Goal: Transaction & Acquisition: Purchase product/service

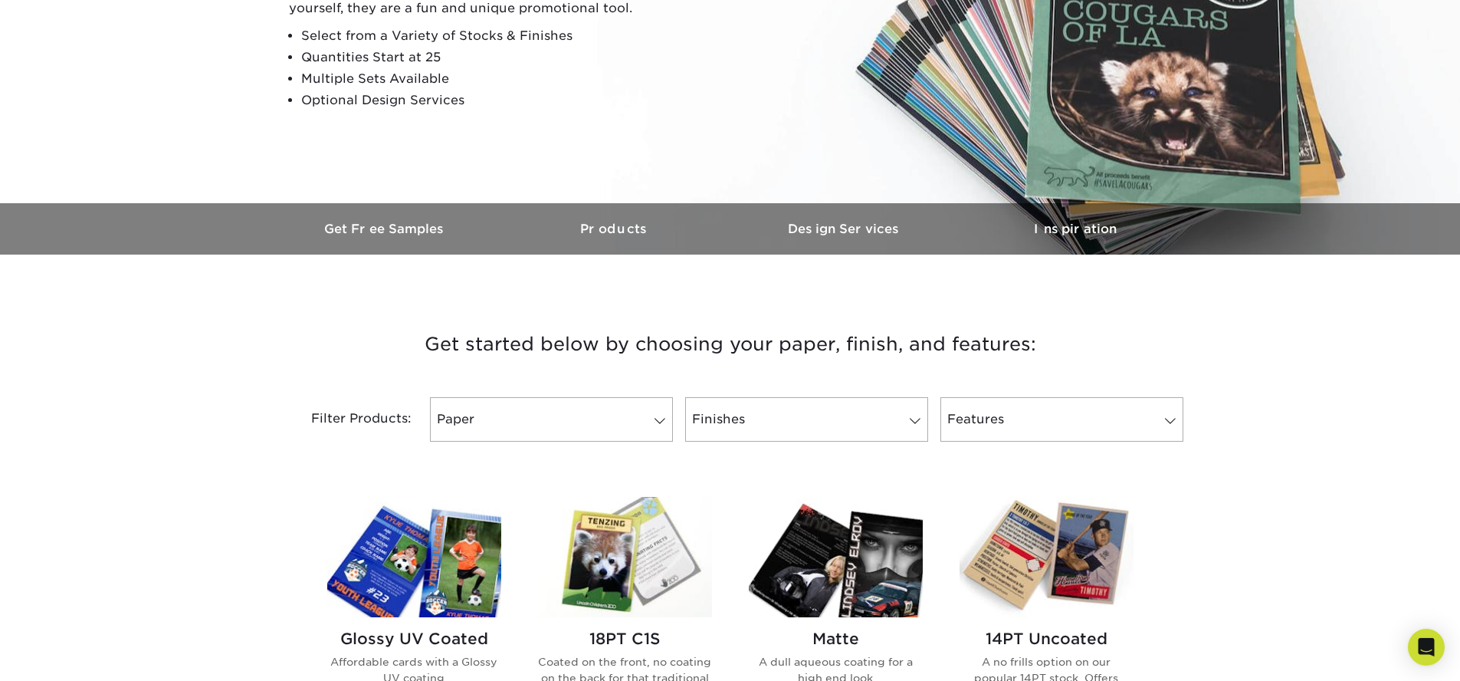
scroll to position [343, 0]
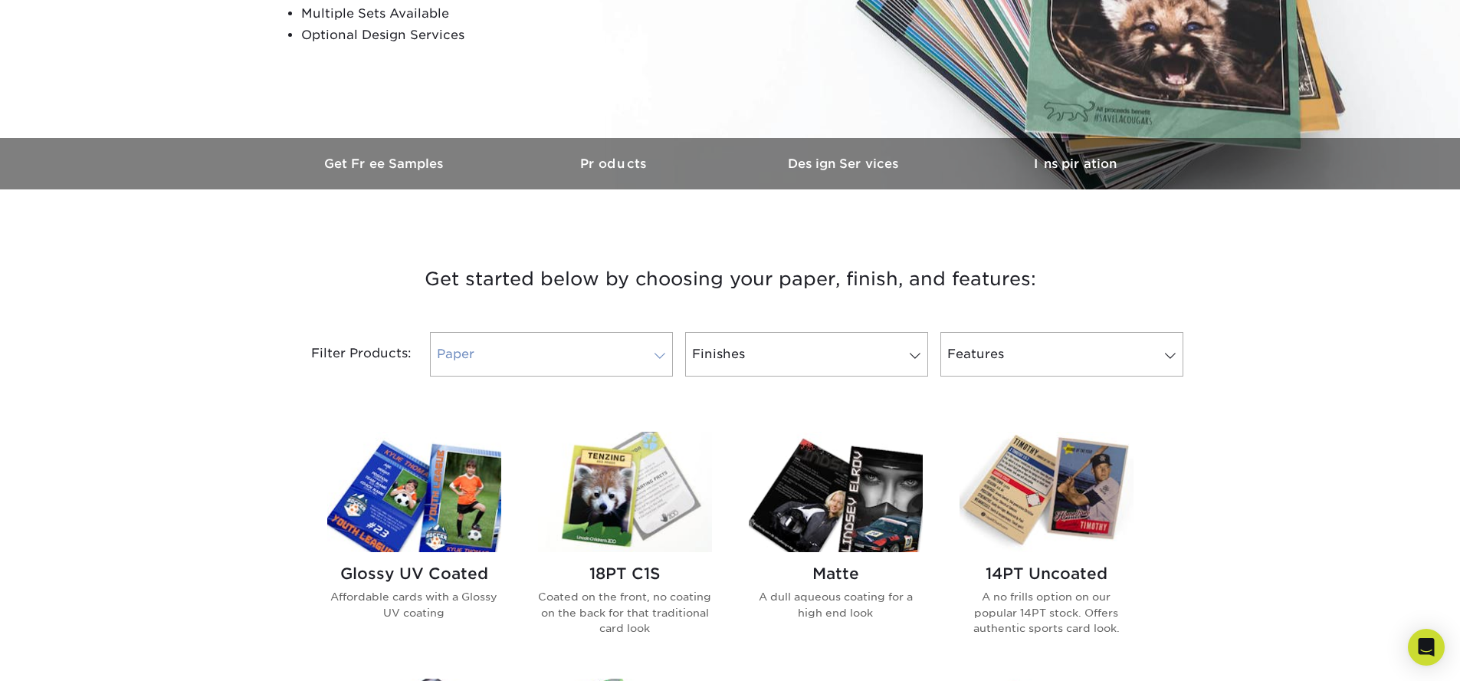
click at [638, 345] on link "Paper" at bounding box center [551, 354] width 243 height 44
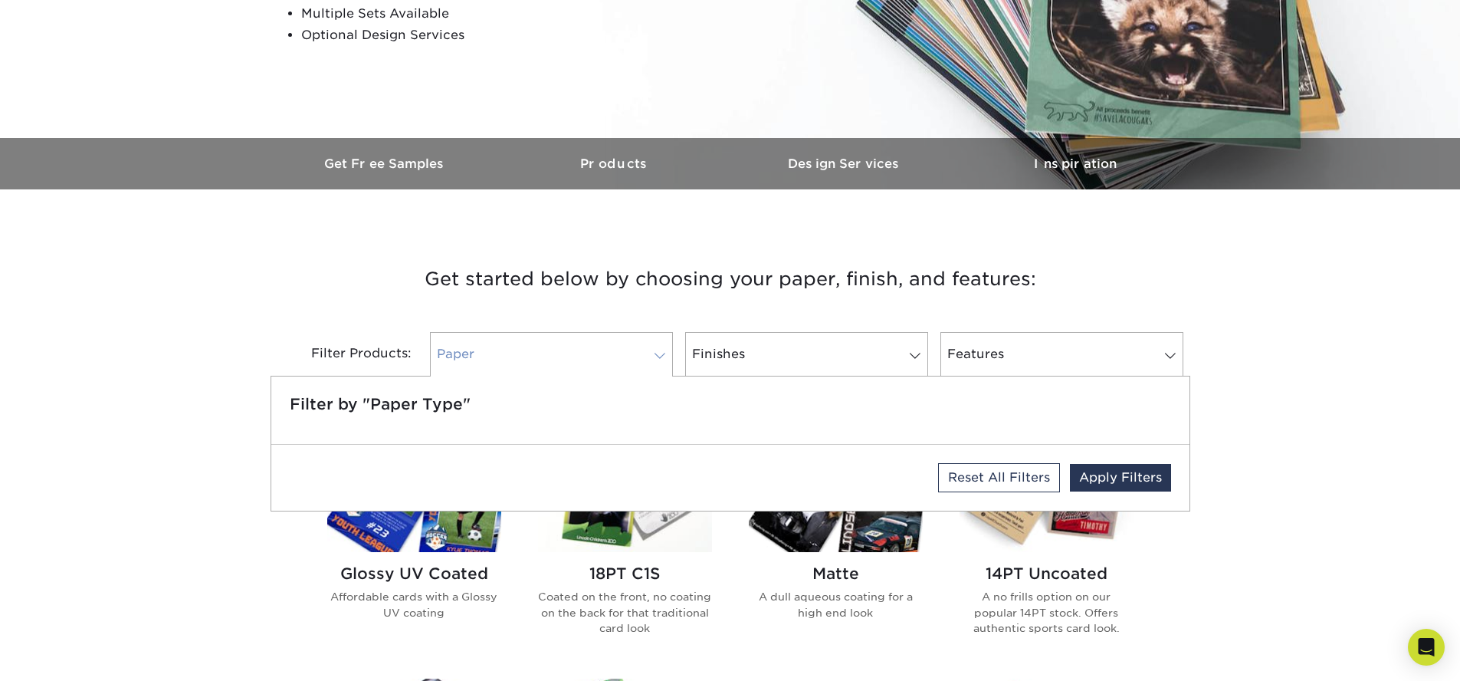
click at [638, 345] on link "Paper" at bounding box center [551, 354] width 243 height 44
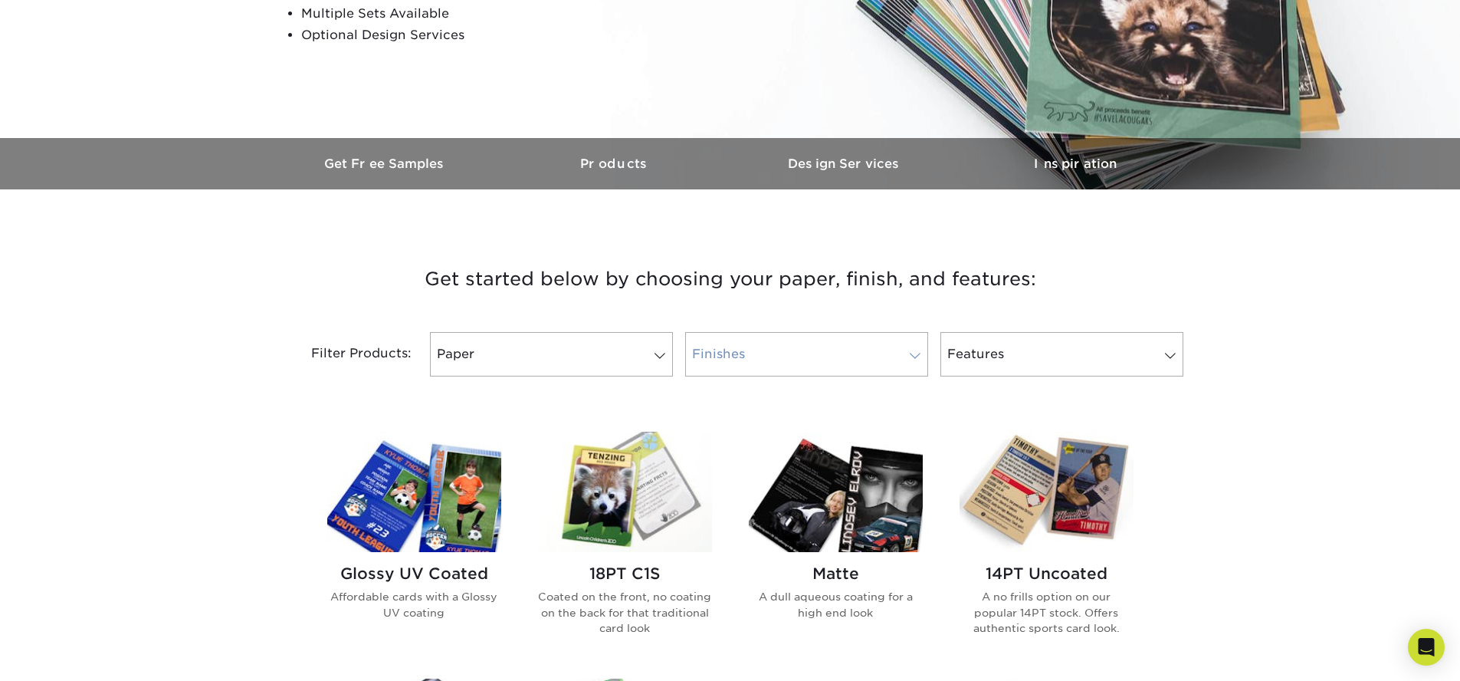
click at [767, 344] on link "Finishes" at bounding box center [806, 354] width 243 height 44
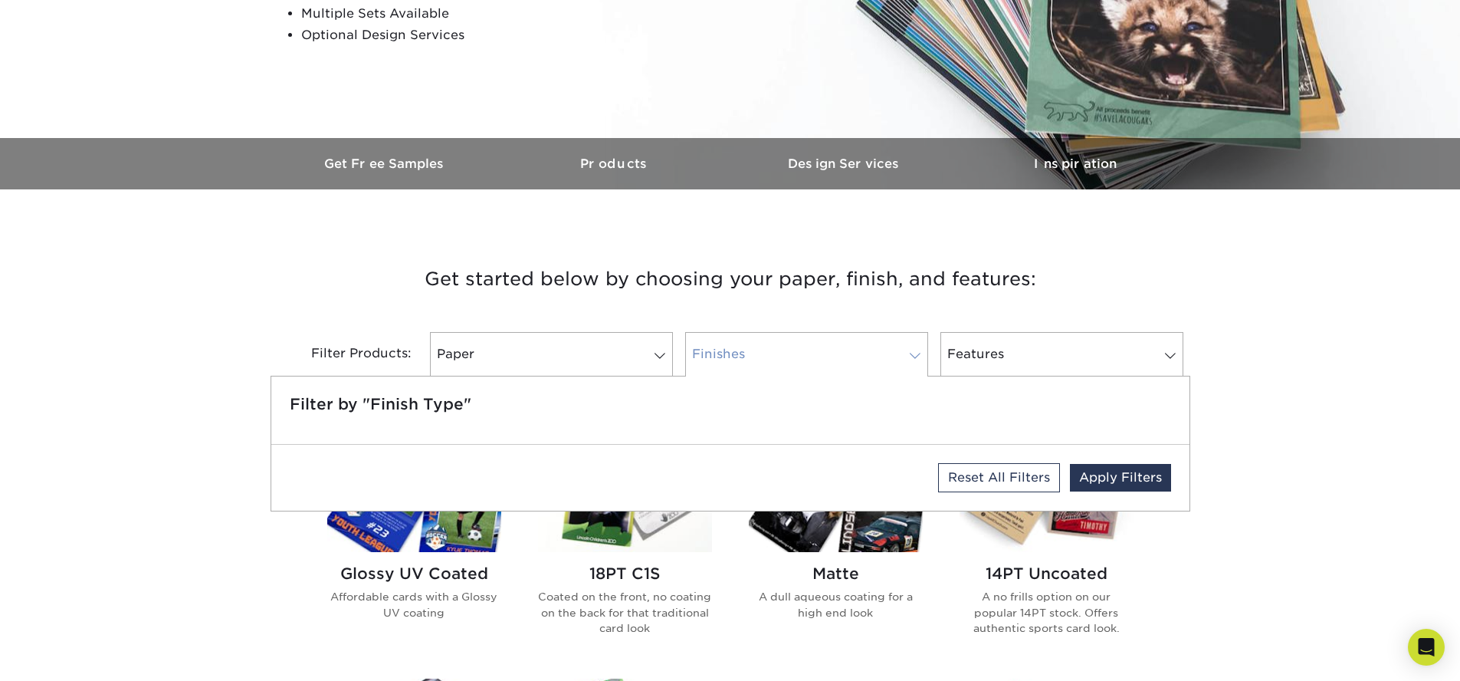
click at [767, 344] on link "Finishes" at bounding box center [806, 354] width 243 height 44
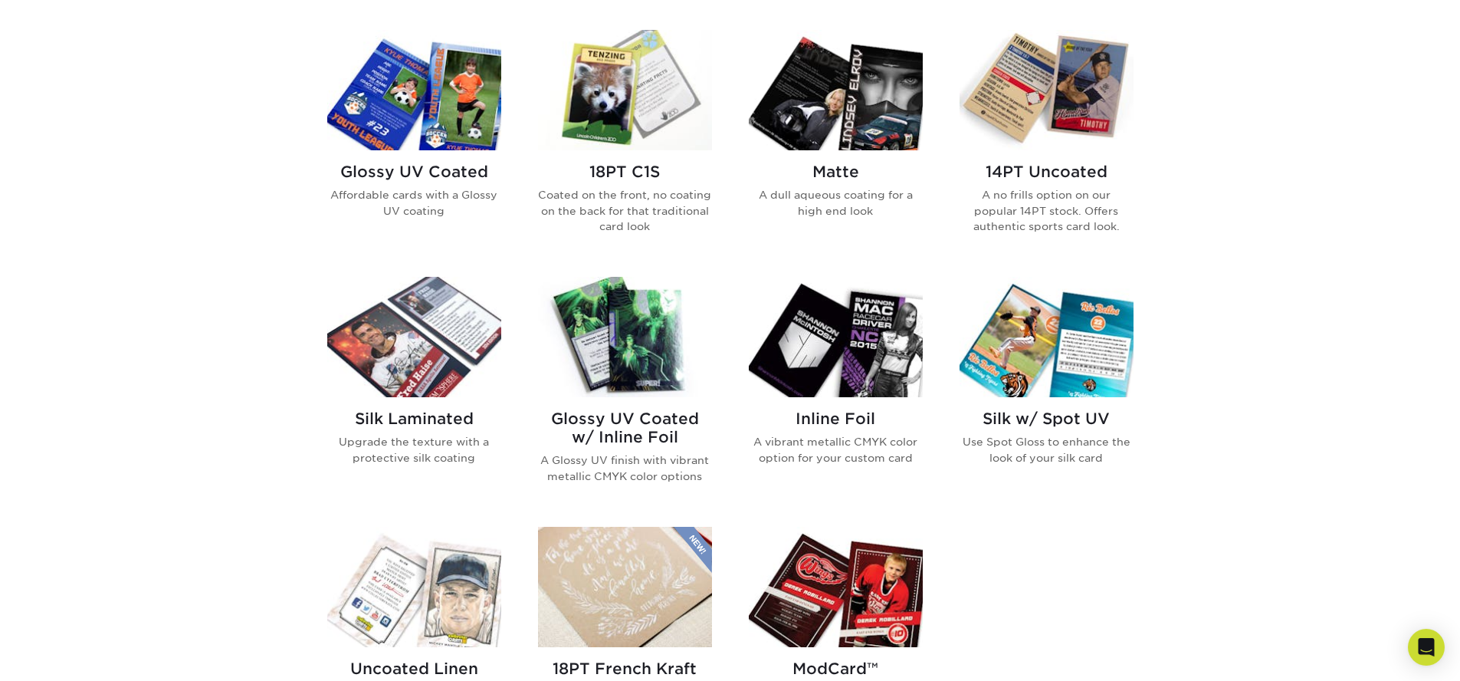
scroll to position [761, 0]
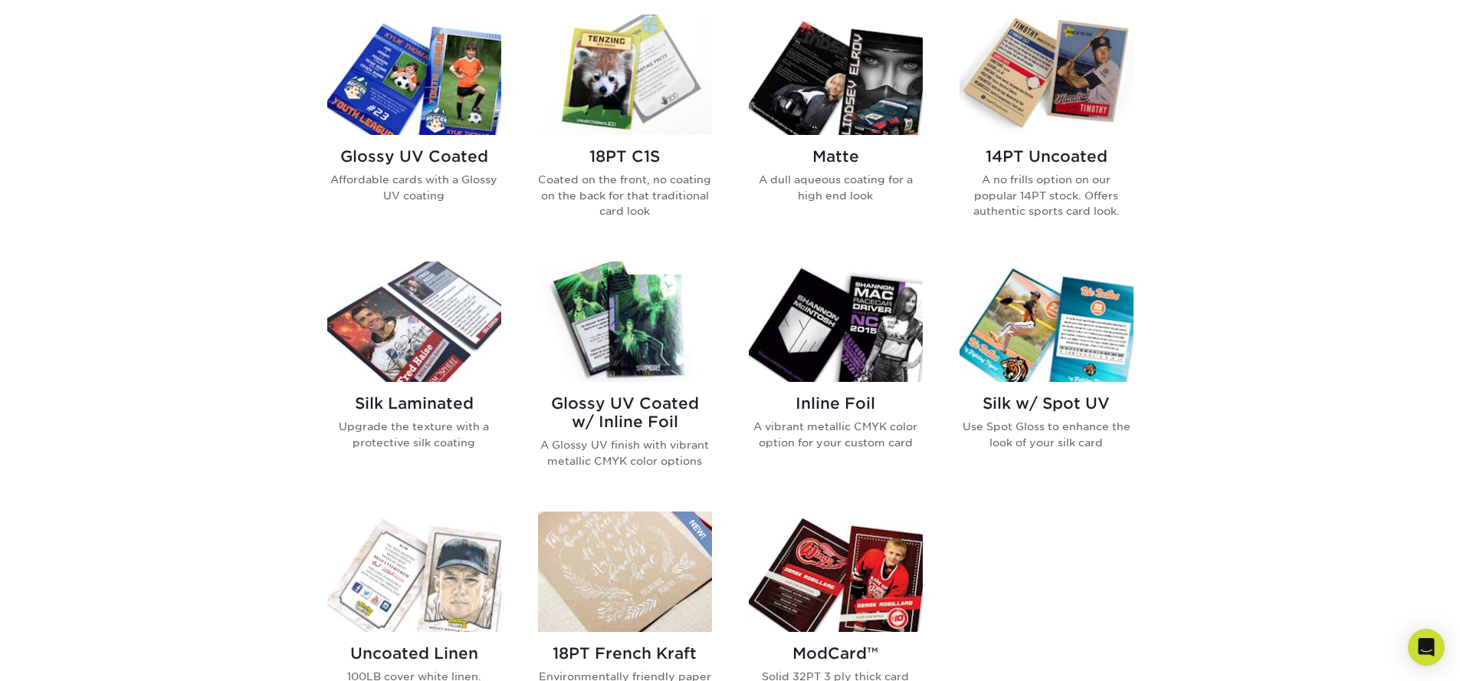
click at [1056, 123] on img at bounding box center [1047, 75] width 174 height 120
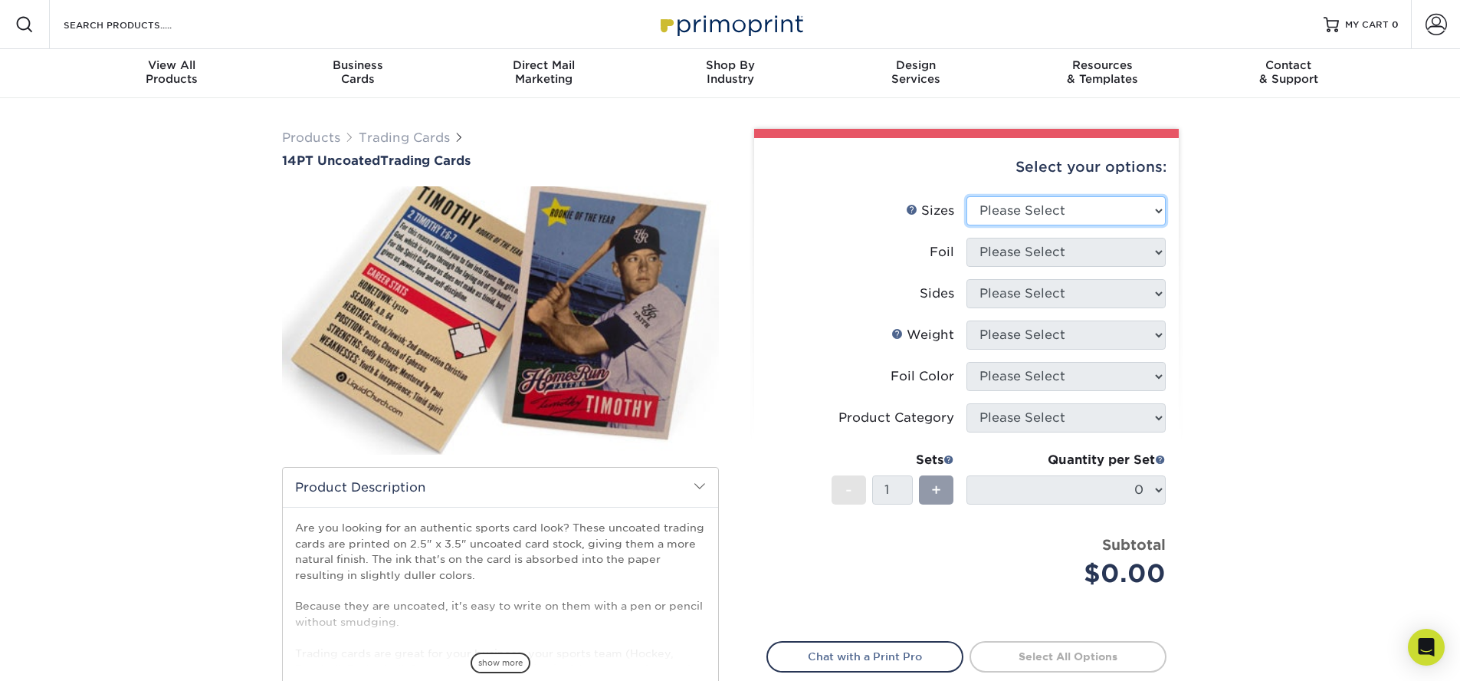
select select "2.50x3.50"
click option "2.5" x 3.5"" at bounding box center [0, 0] width 0 height 0
select select "0"
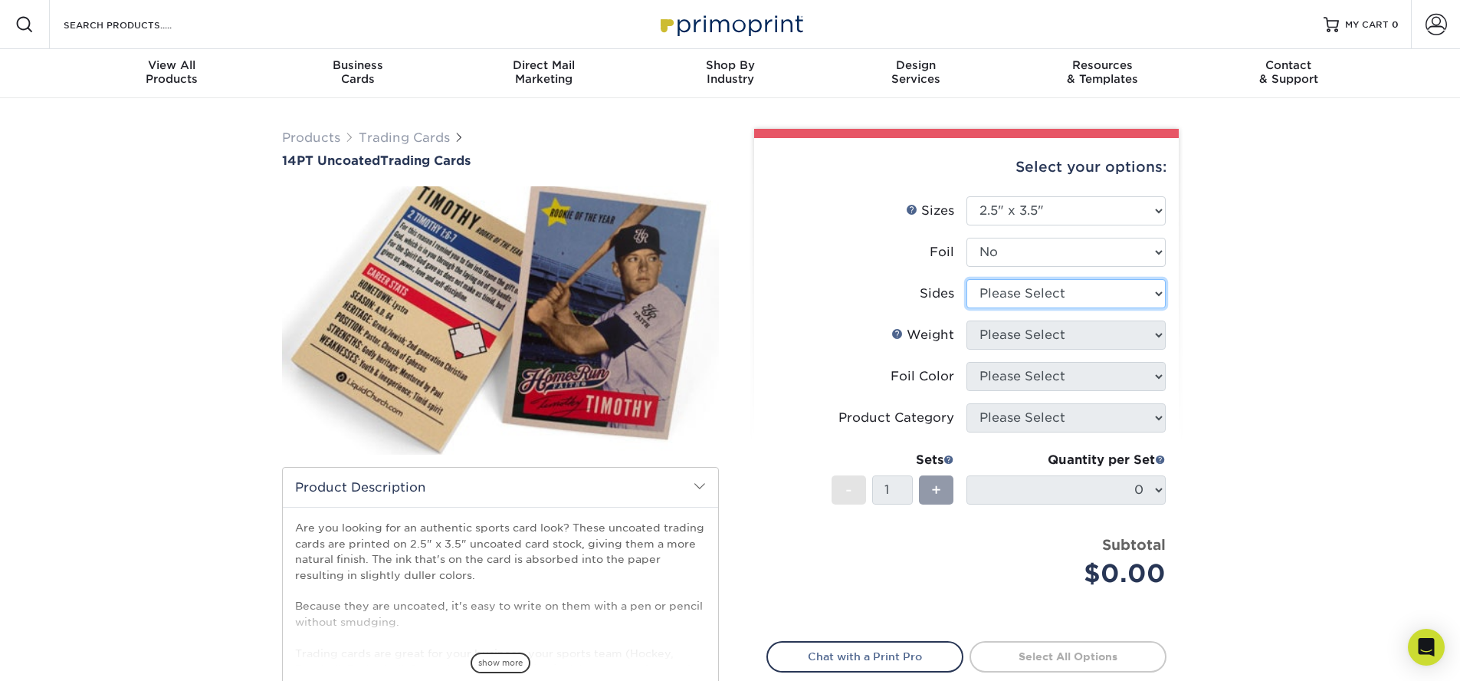
select select "32d3c223-f82c-492b-b915-ba065a00862f"
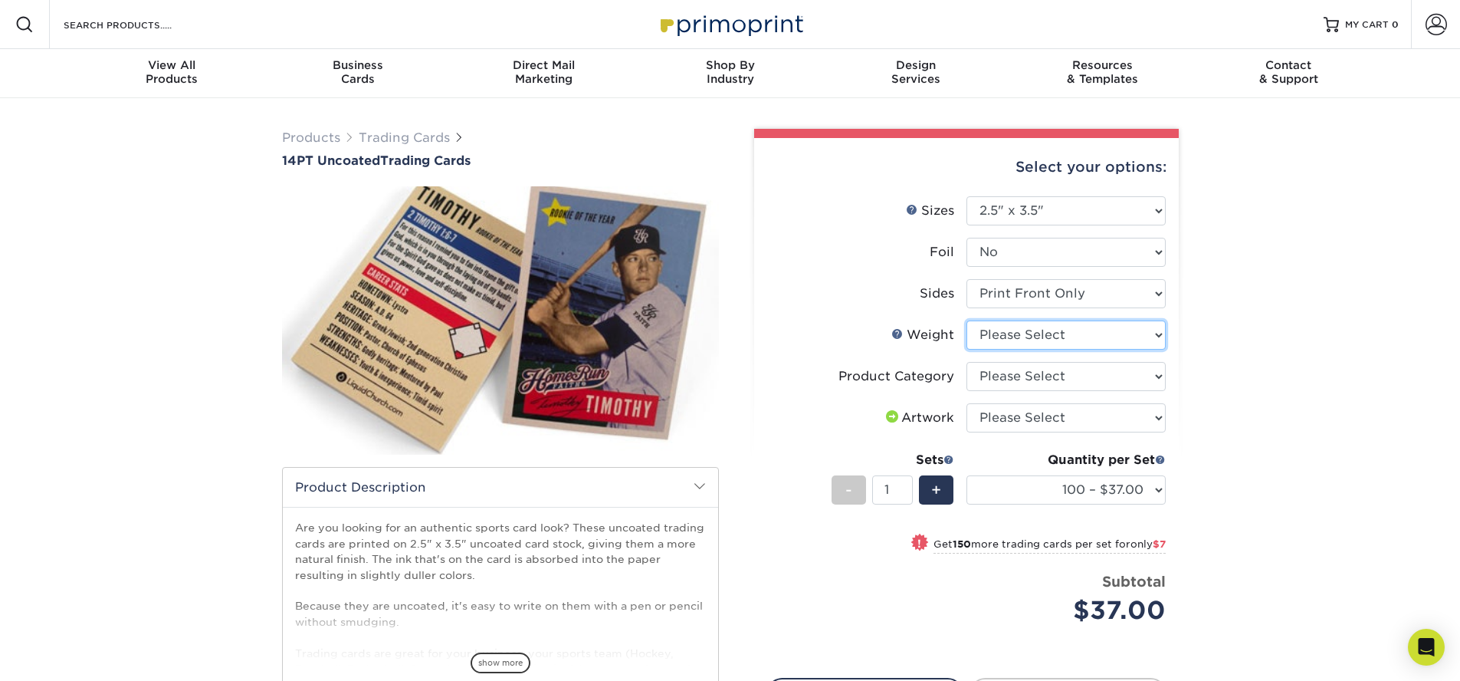
select select "14PT Uncoated"
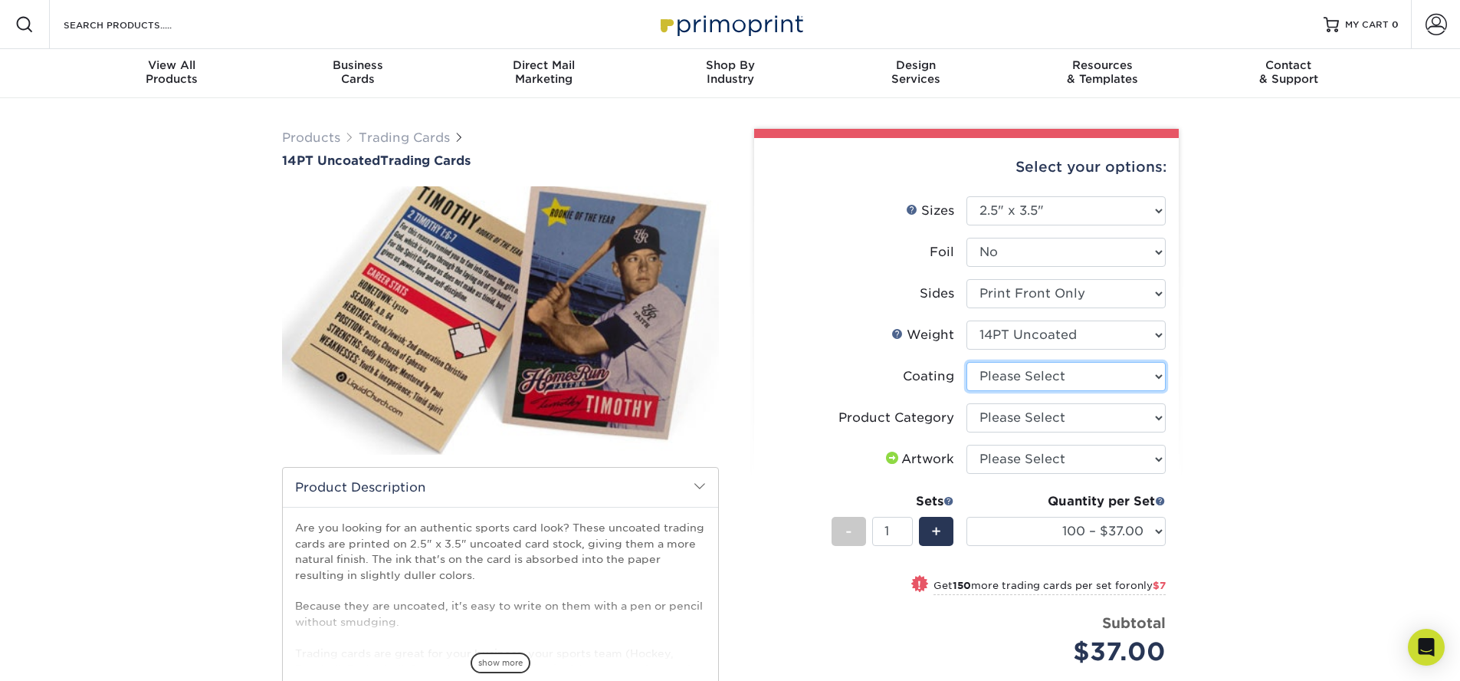
select select "3e7618de-abca-4bda-9f97-8b9129e913d8"
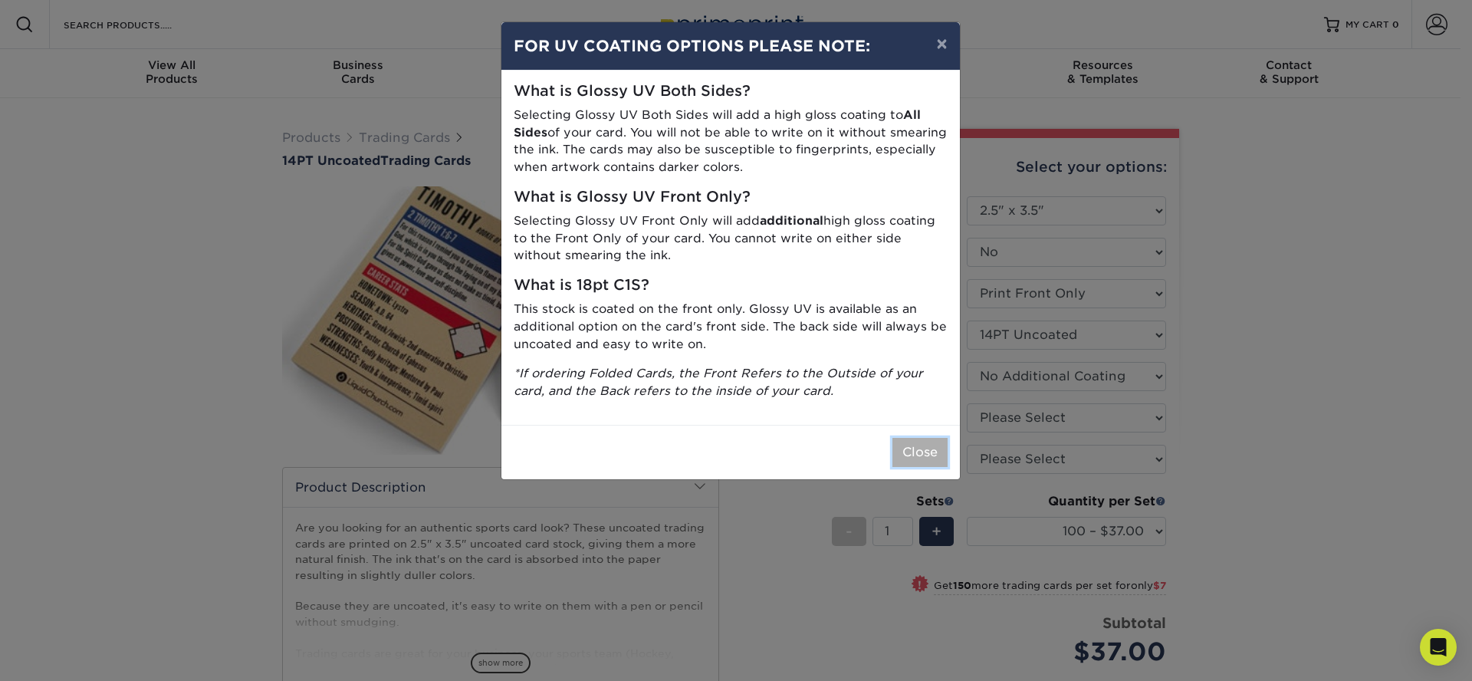
click at [920, 458] on button "Close" at bounding box center [919, 452] width 55 height 29
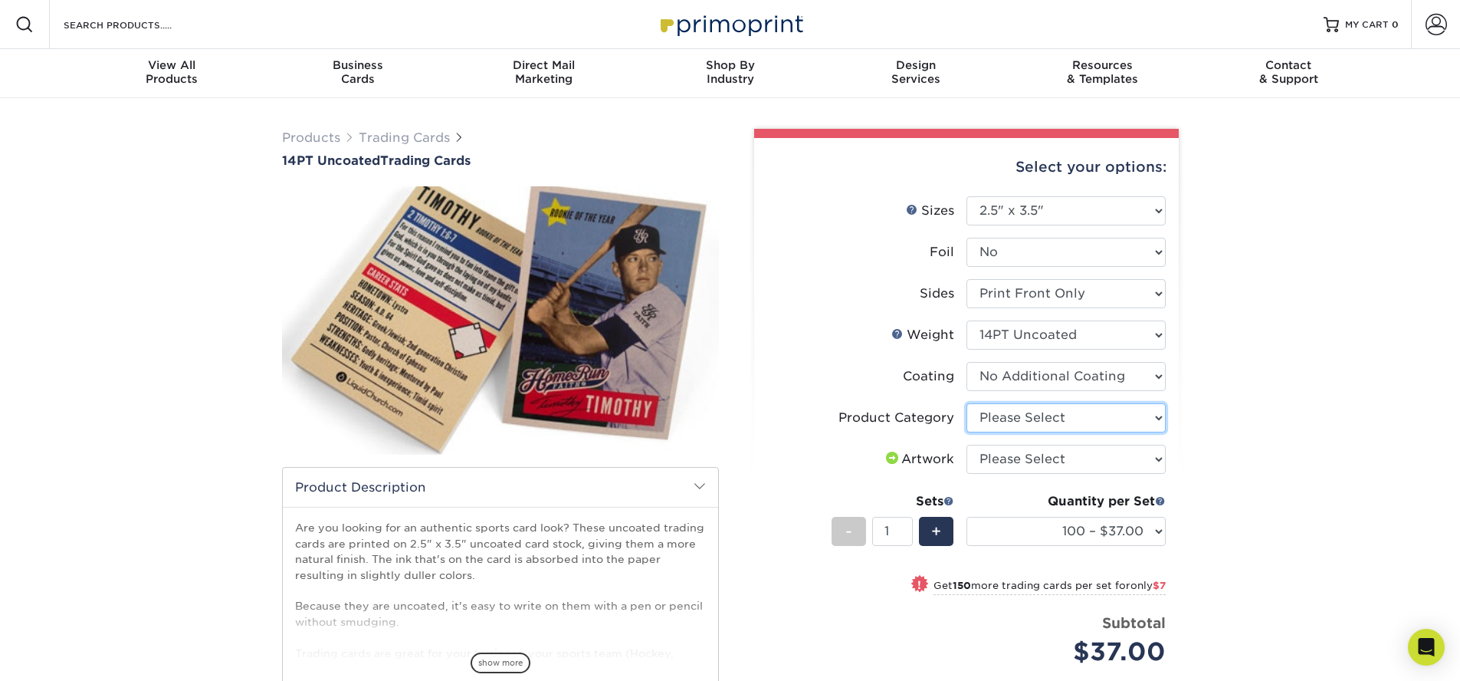
select select "c2f9bce9-36c2-409d-b101-c29d9d031e18"
click option "Trading Cards" at bounding box center [0, 0] width 0 height 0
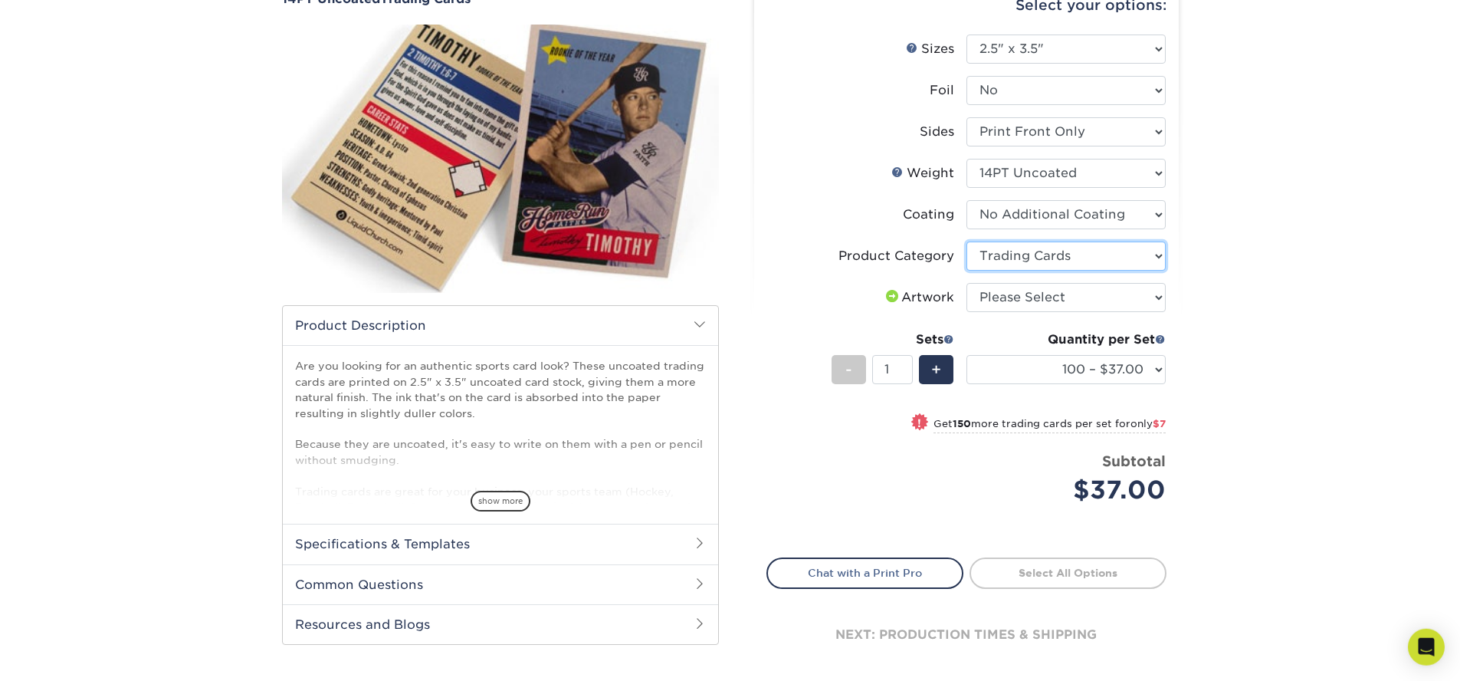
scroll to position [147, 0]
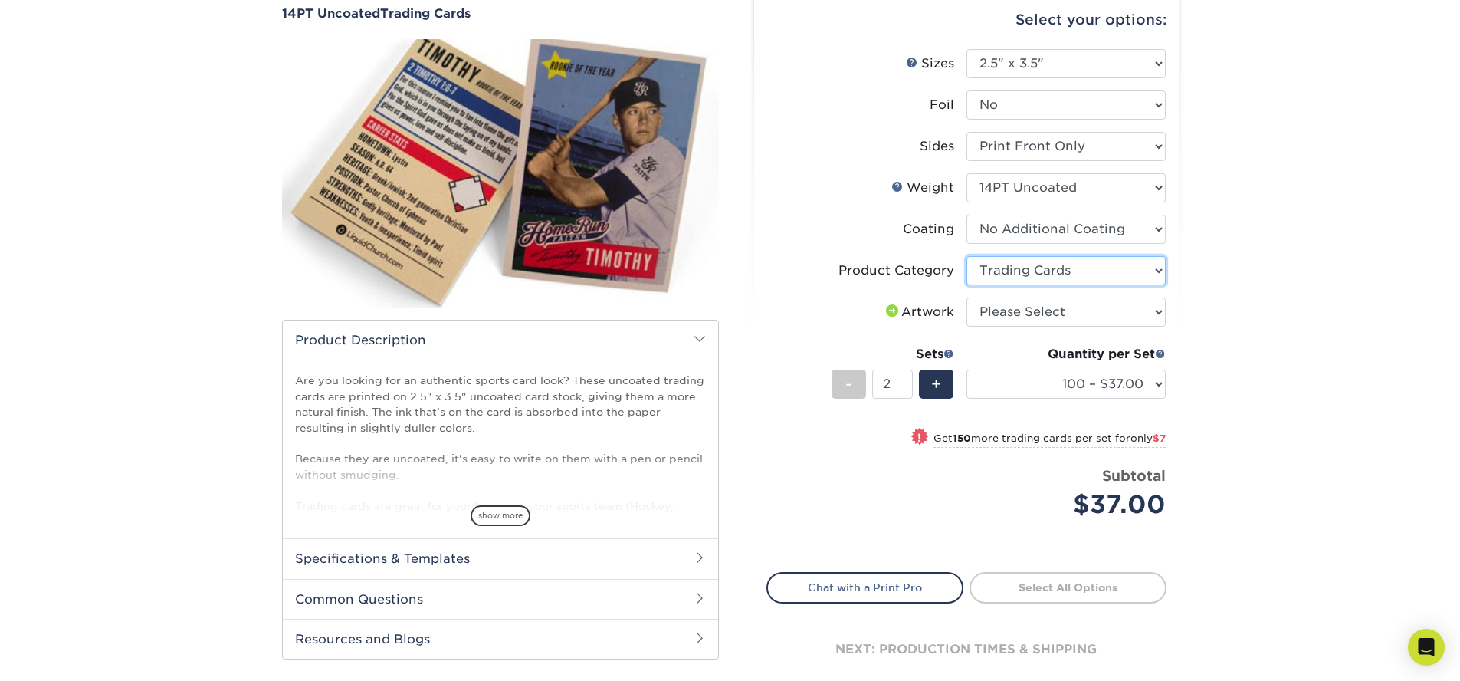
click at [904, 380] on input "2" at bounding box center [892, 384] width 41 height 29
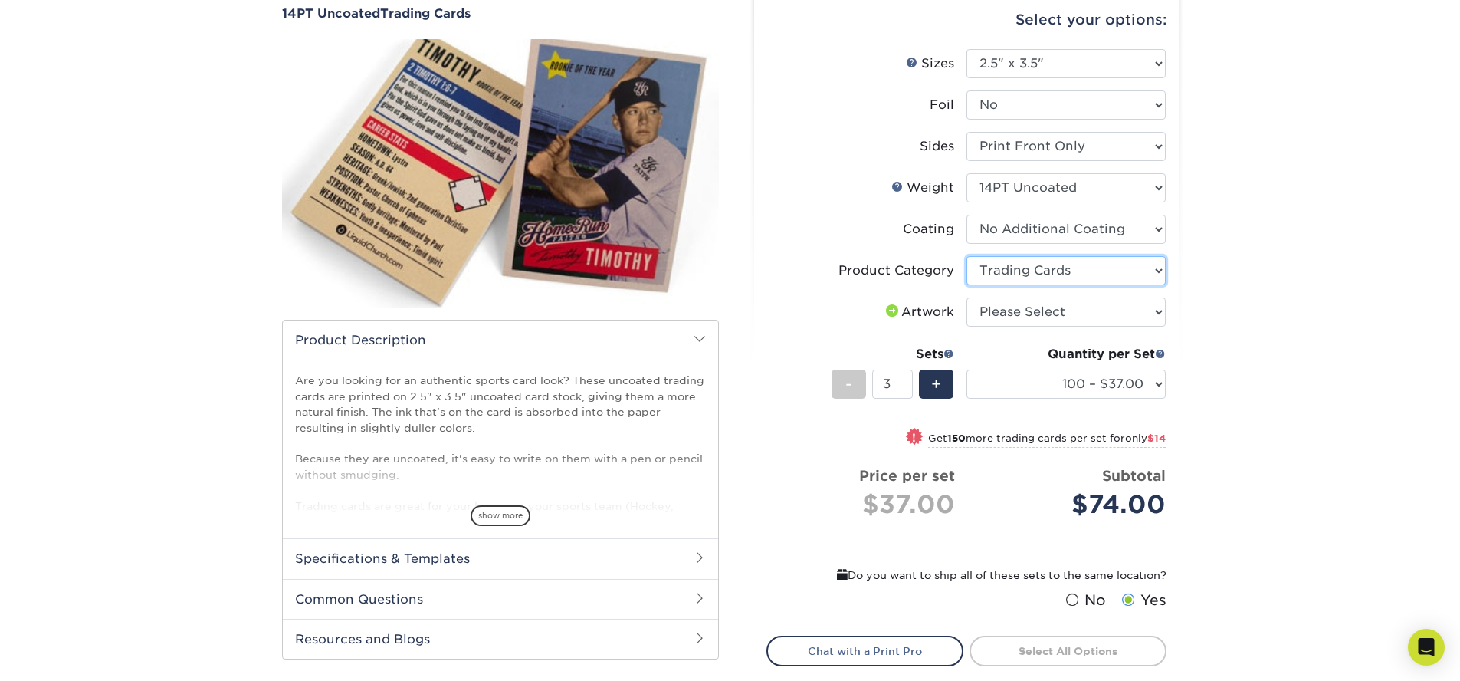
click at [904, 380] on input "3" at bounding box center [892, 384] width 41 height 29
click at [904, 389] on input "2" at bounding box center [892, 384] width 41 height 29
type input "1"
click at [904, 389] on input "1" at bounding box center [892, 384] width 41 height 29
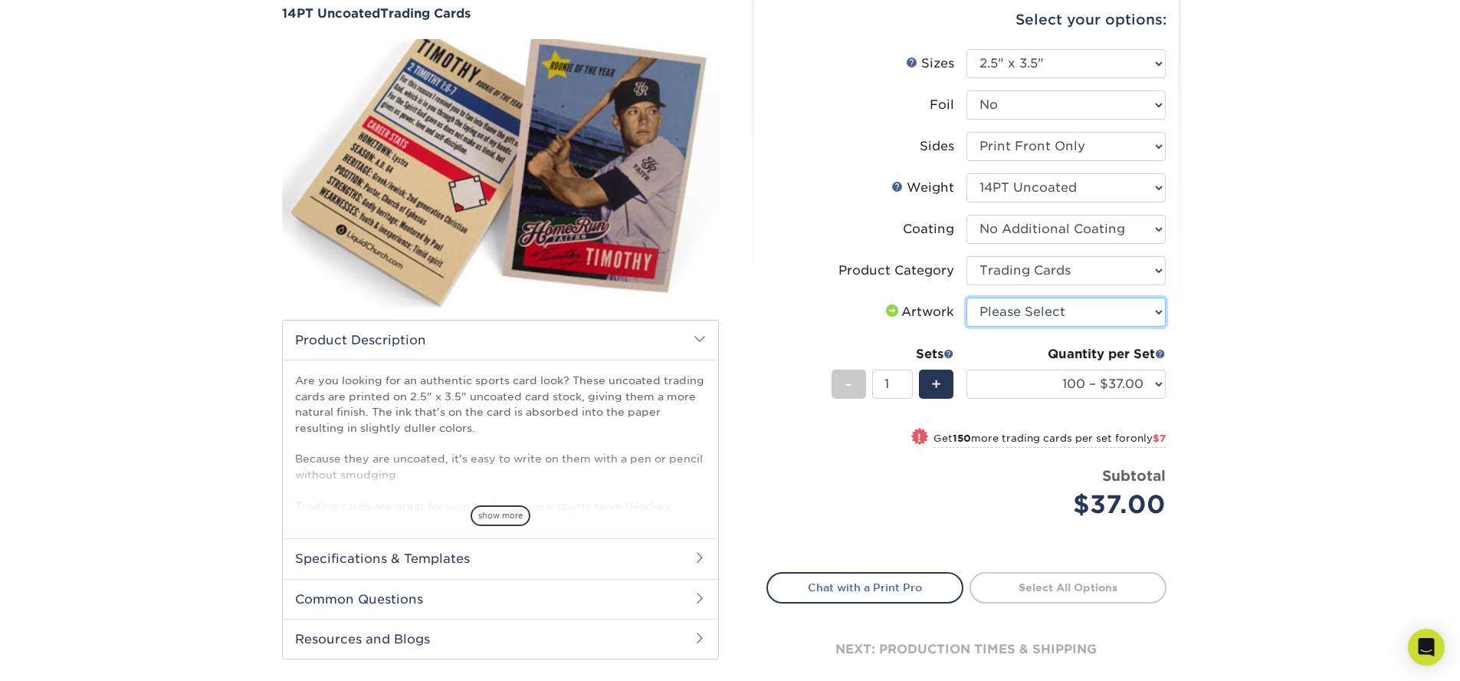
select select "upload"
click option "I will upload files" at bounding box center [0, 0] width 0 height 0
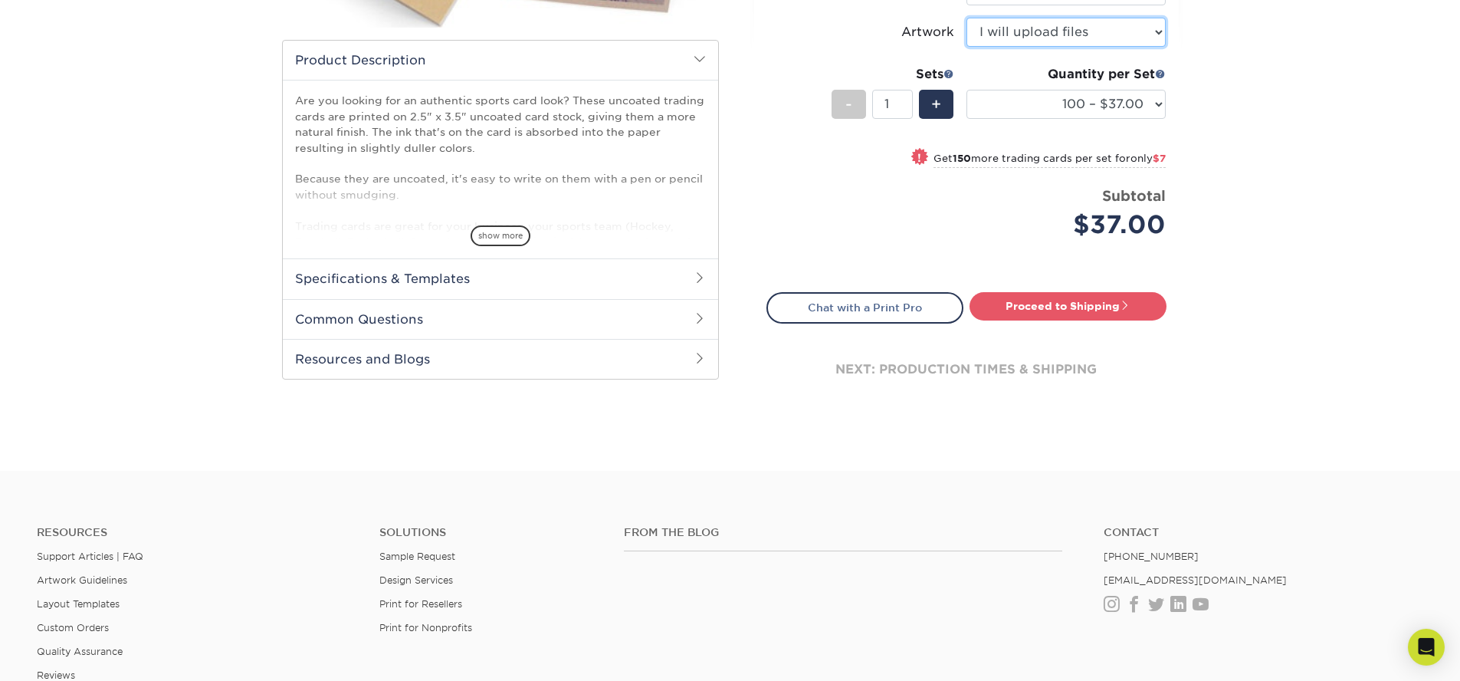
scroll to position [601, 0]
